Goal: Browse casually

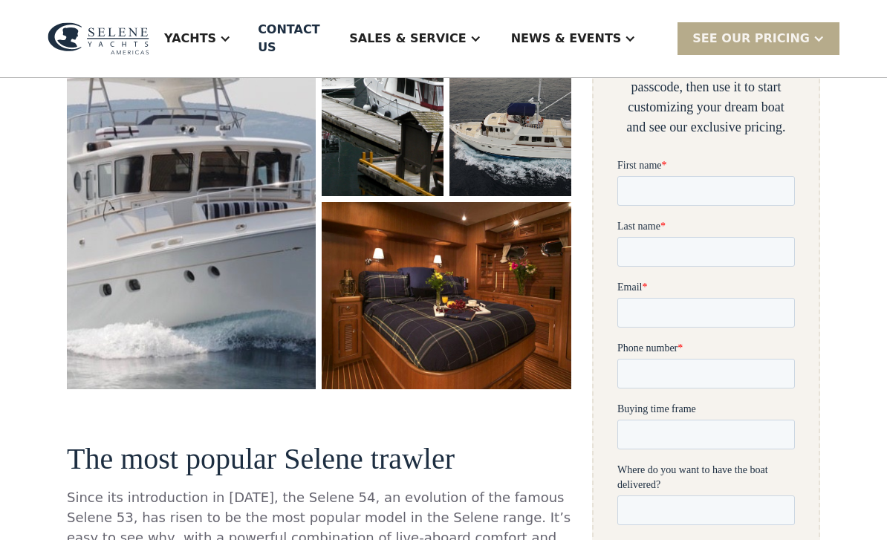
scroll to position [361, 0]
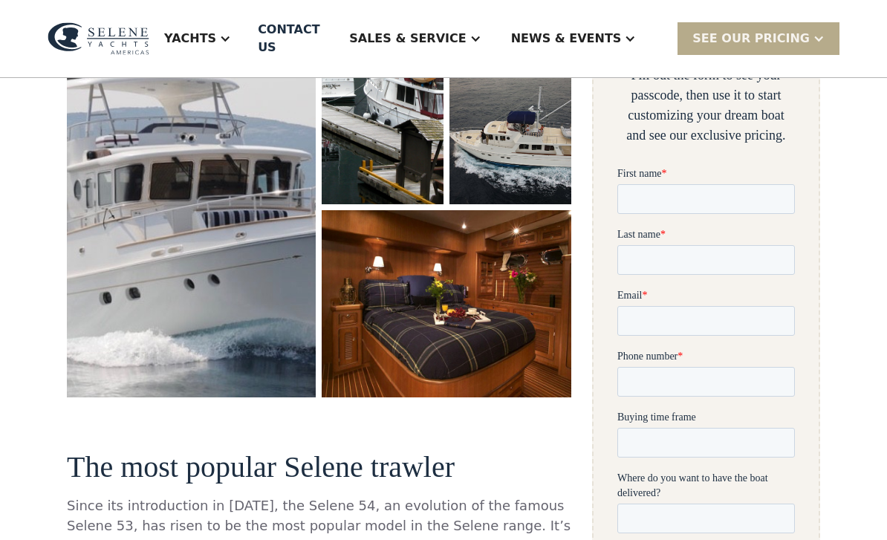
click at [147, 270] on img "open lightbox" at bounding box center [191, 164] width 249 height 467
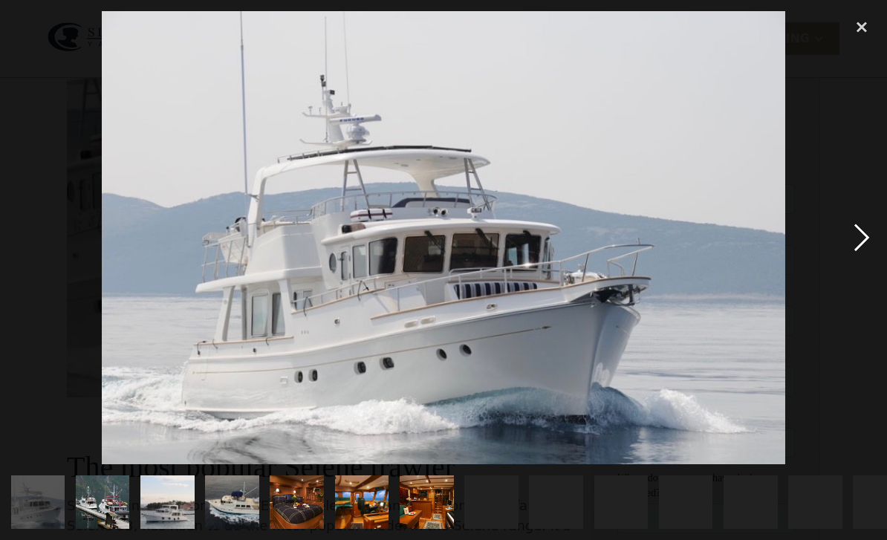
click at [859, 267] on div "next image" at bounding box center [861, 238] width 51 height 454
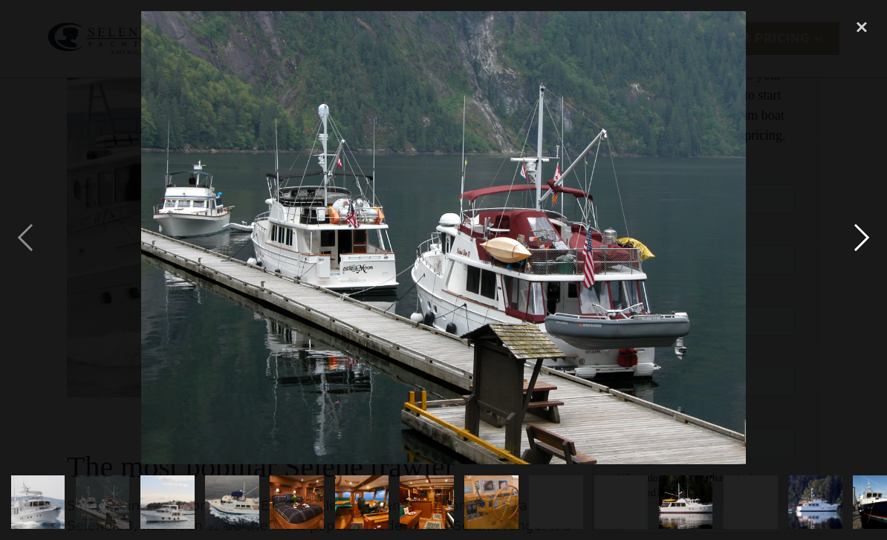
click at [868, 277] on div "next image" at bounding box center [861, 238] width 51 height 454
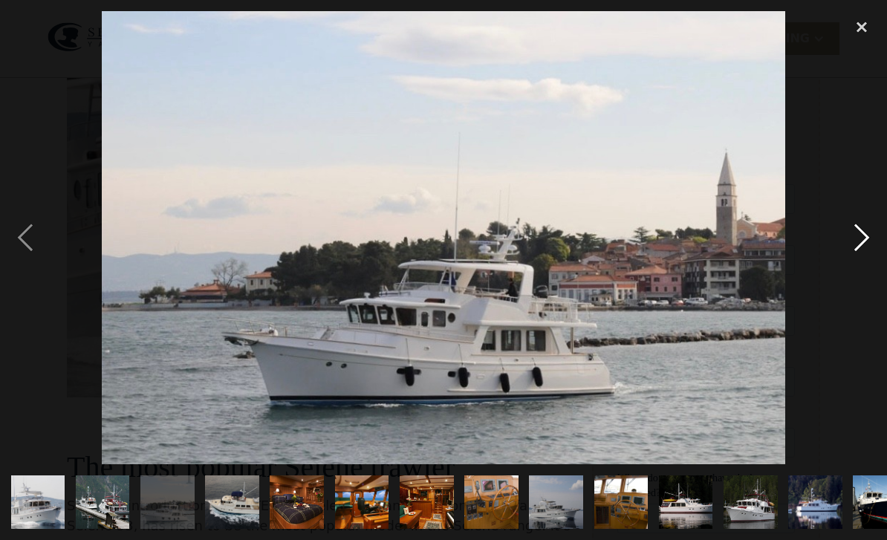
click at [859, 278] on div "next image" at bounding box center [861, 238] width 51 height 454
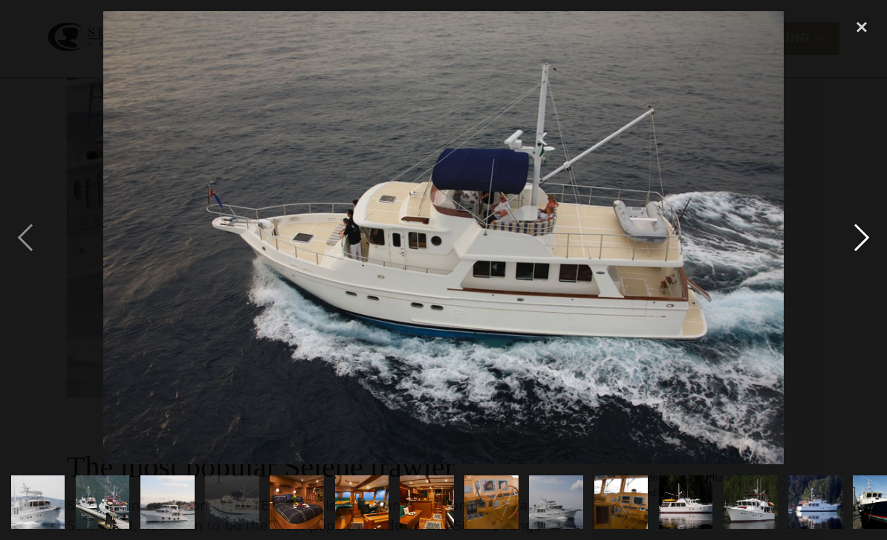
click at [859, 278] on div "next image" at bounding box center [861, 238] width 51 height 454
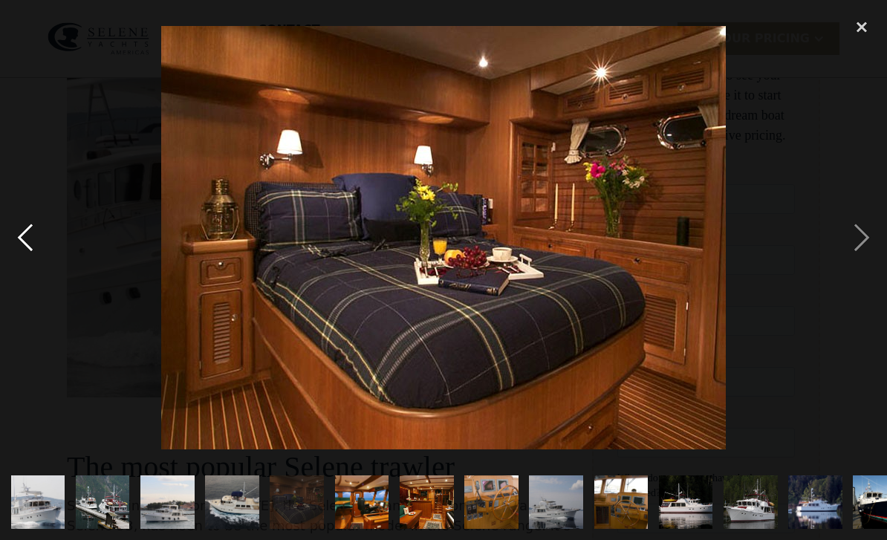
click at [27, 264] on div "previous image" at bounding box center [25, 238] width 51 height 454
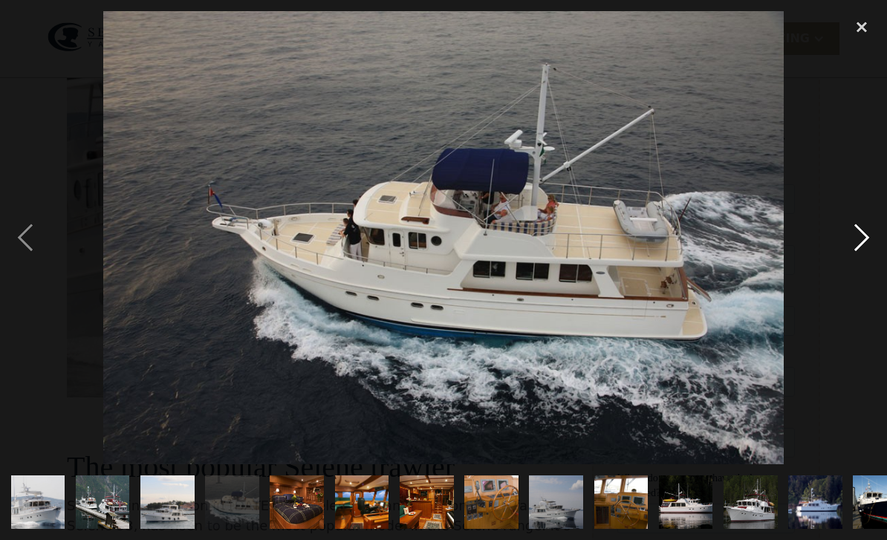
click at [870, 287] on div "next image" at bounding box center [861, 238] width 51 height 454
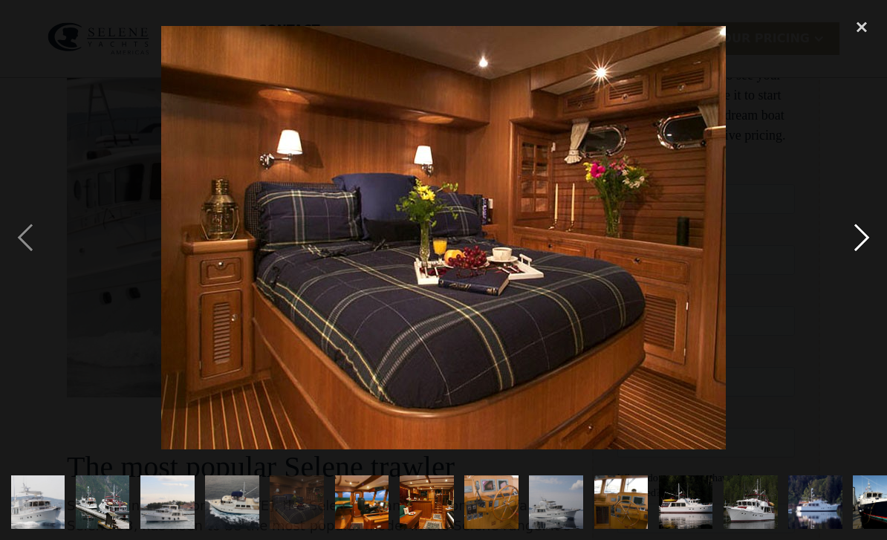
click at [868, 268] on div "next image" at bounding box center [861, 238] width 51 height 454
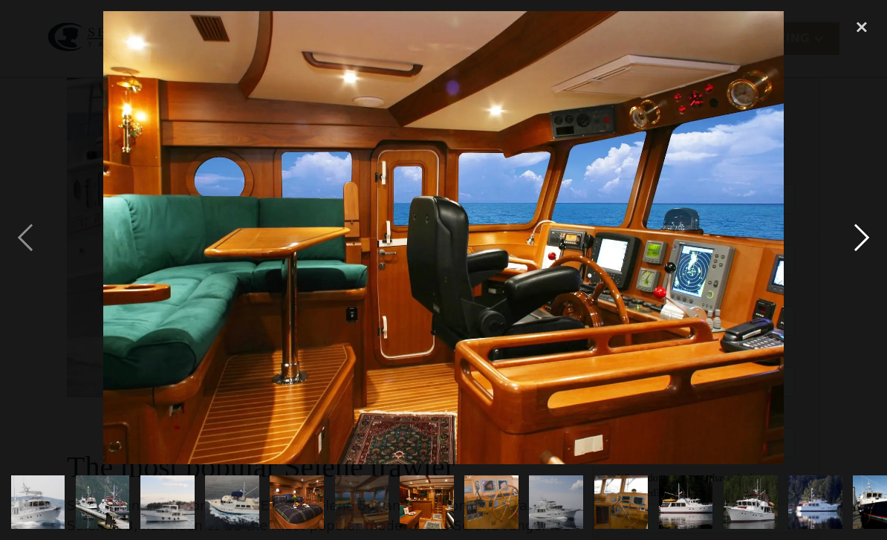
click at [874, 270] on div "next image" at bounding box center [861, 238] width 51 height 454
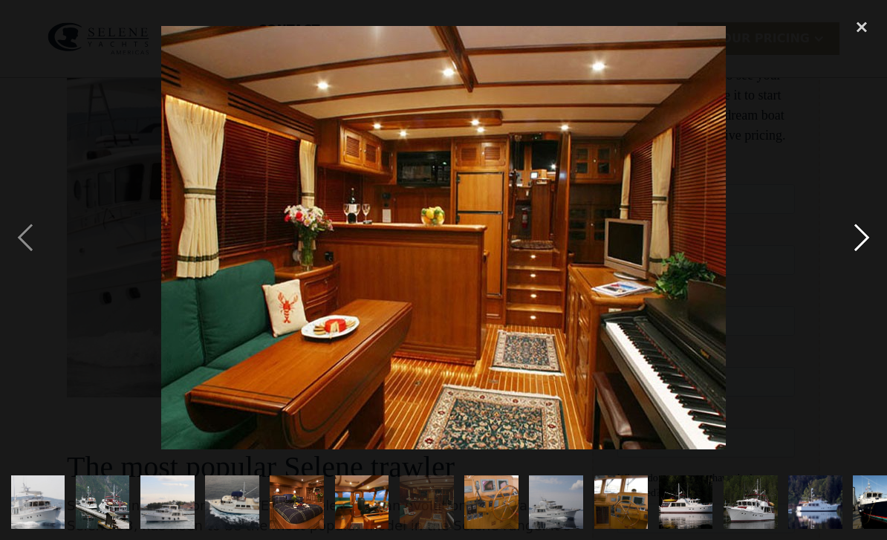
click at [861, 274] on div "next image" at bounding box center [861, 238] width 51 height 454
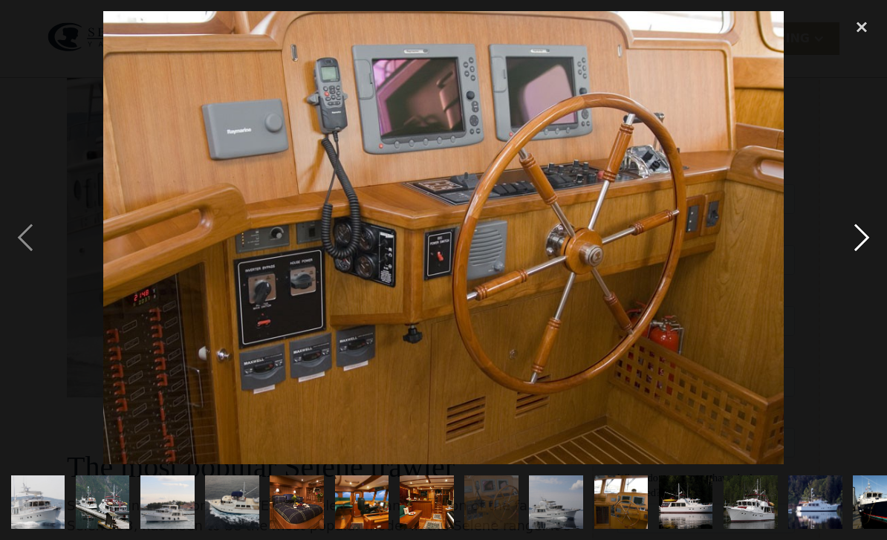
click at [859, 274] on div "next image" at bounding box center [861, 238] width 51 height 454
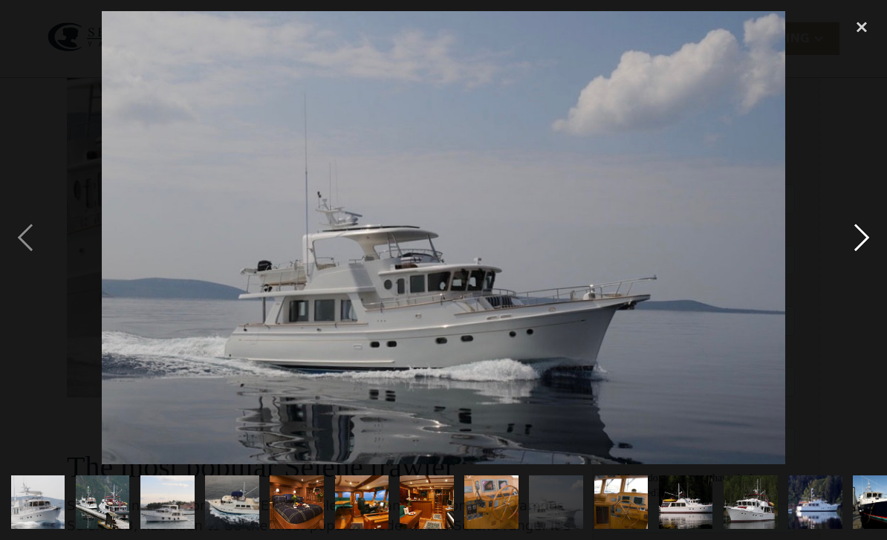
click at [854, 274] on div "next image" at bounding box center [861, 238] width 51 height 454
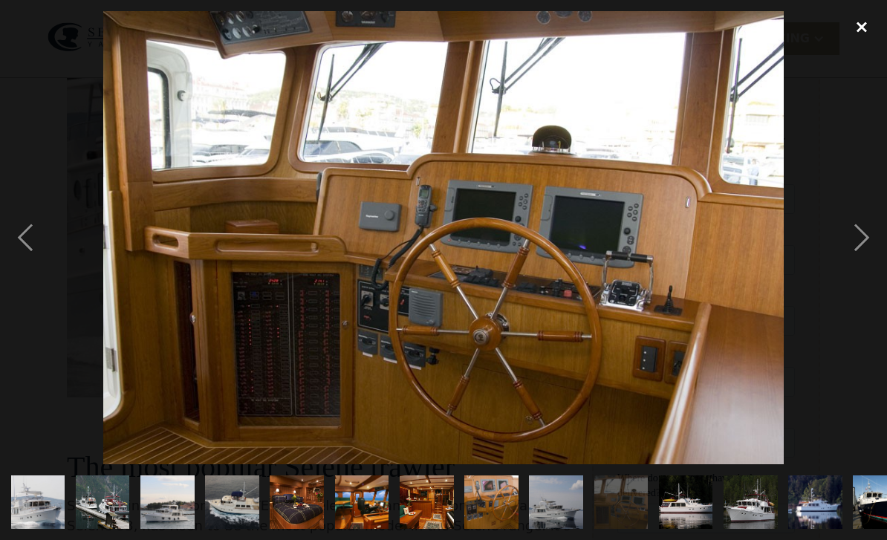
click at [871, 26] on div "close lightbox" at bounding box center [861, 27] width 51 height 33
